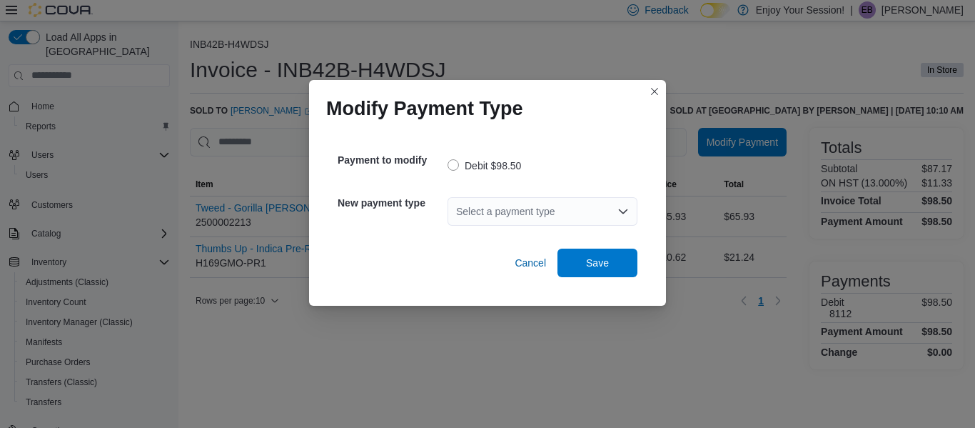
click at [573, 211] on div "Select a payment type" at bounding box center [543, 211] width 190 height 29
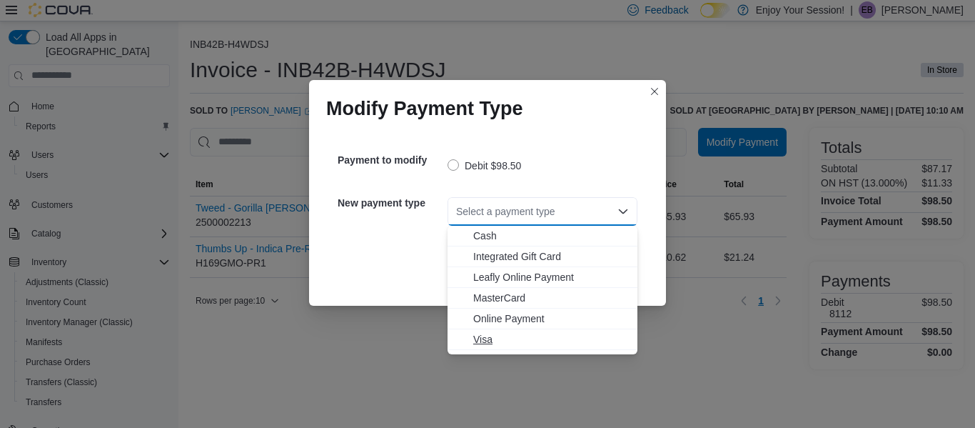
click at [478, 338] on span "Visa" at bounding box center [551, 339] width 156 height 14
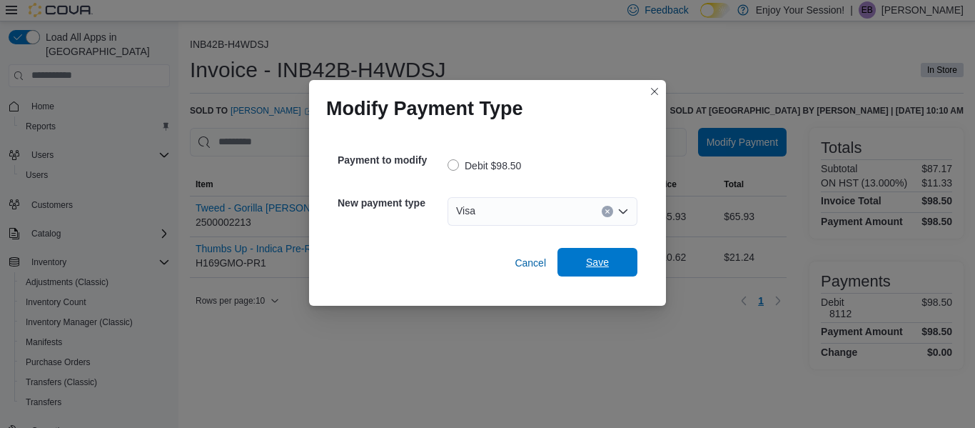
click at [607, 264] on span "Save" at bounding box center [597, 262] width 23 height 14
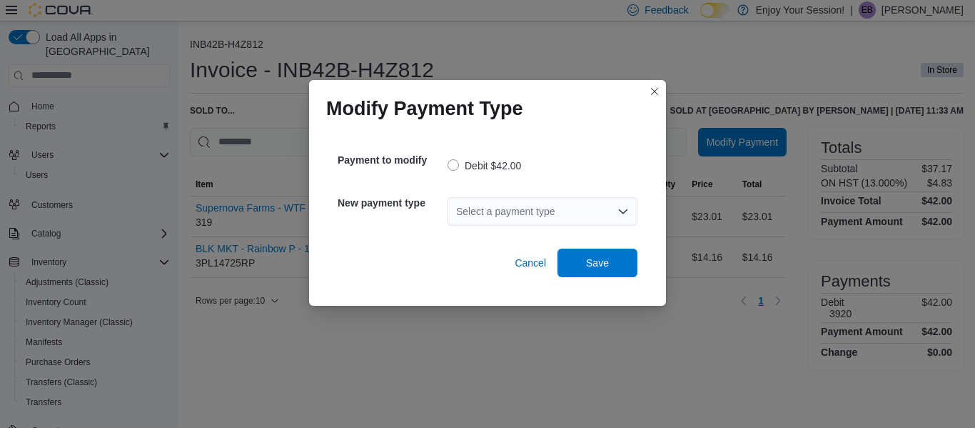
click at [603, 203] on div "Select a payment type" at bounding box center [543, 211] width 190 height 29
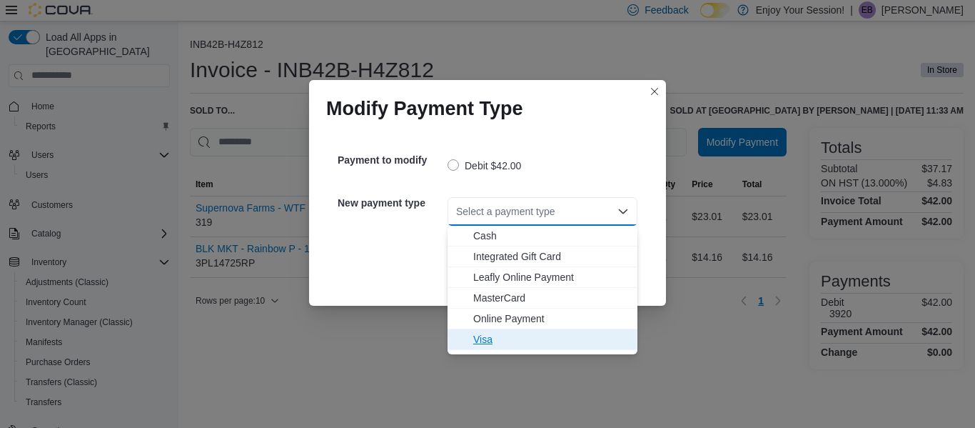
click at [485, 336] on span "Visa" at bounding box center [551, 339] width 156 height 14
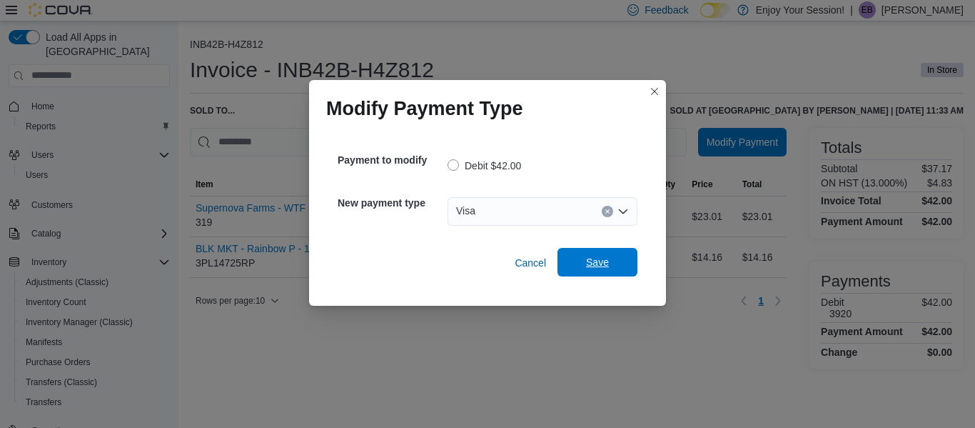
click at [610, 269] on span "Save" at bounding box center [597, 262] width 63 height 29
